Goal: Task Accomplishment & Management: Complete application form

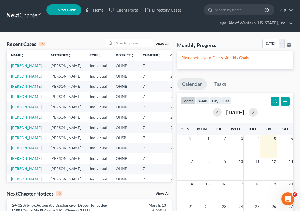
click at [17, 79] on link "[PERSON_NAME]" at bounding box center [26, 76] width 31 height 5
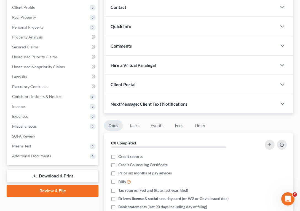
scroll to position [84, 0]
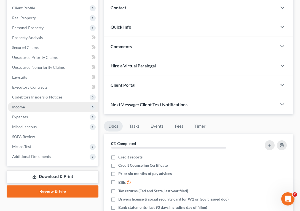
click at [33, 104] on span "Income" at bounding box center [53, 107] width 91 height 10
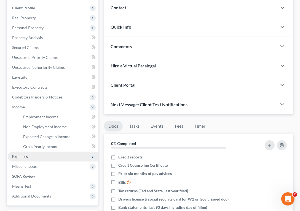
click at [28, 158] on span "Expenses" at bounding box center [20, 156] width 16 height 5
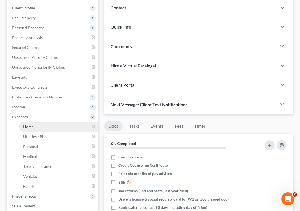
click at [32, 129] on link "Home" at bounding box center [59, 127] width 80 height 10
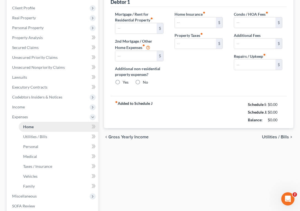
type input "647.00"
type input "0.00"
radio input "true"
type input "0.00"
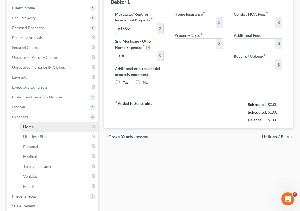
type input "0.00"
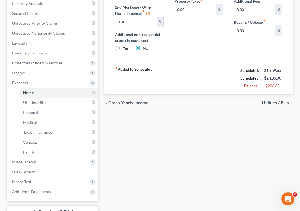
scroll to position [102, 0]
